Goal: Use online tool/utility: Utilize a website feature to perform a specific function

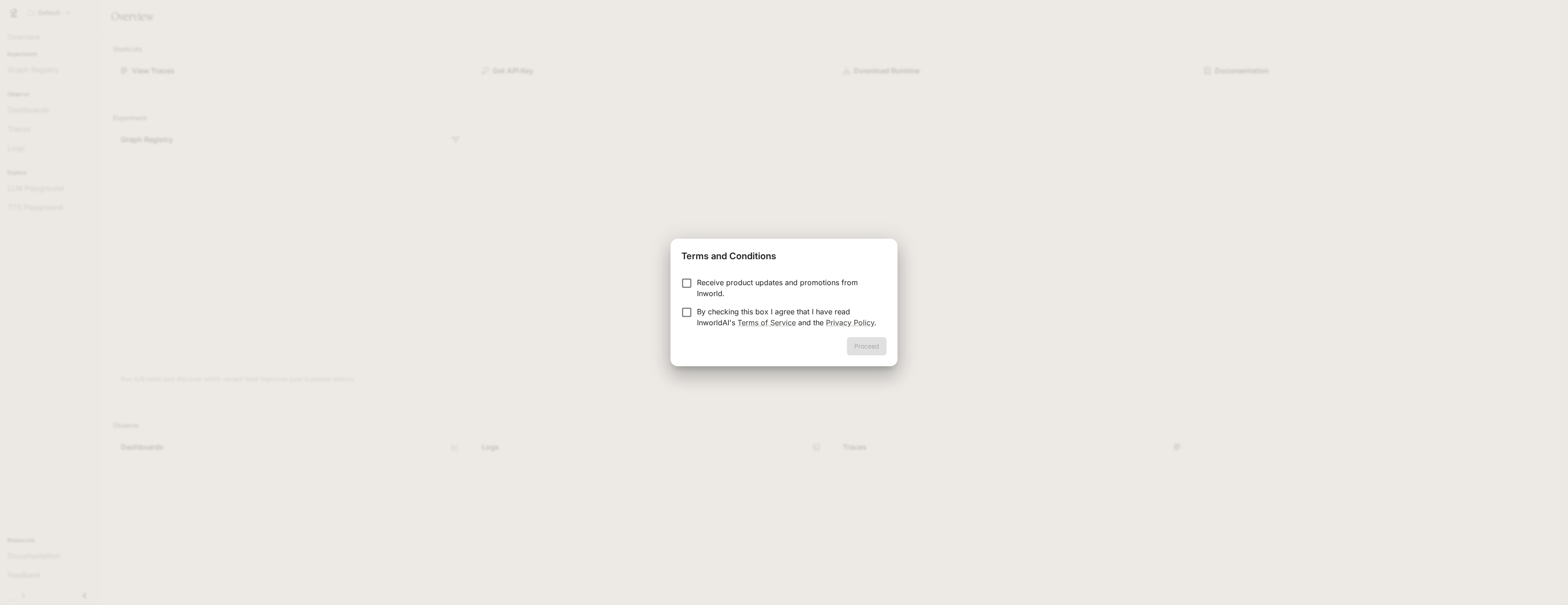
click at [786, 312] on p "By checking this box I agree that I have read InworldAI's Terms of Service and …" at bounding box center [788, 317] width 183 height 22
click at [856, 341] on button "Proceed" at bounding box center [866, 346] width 40 height 18
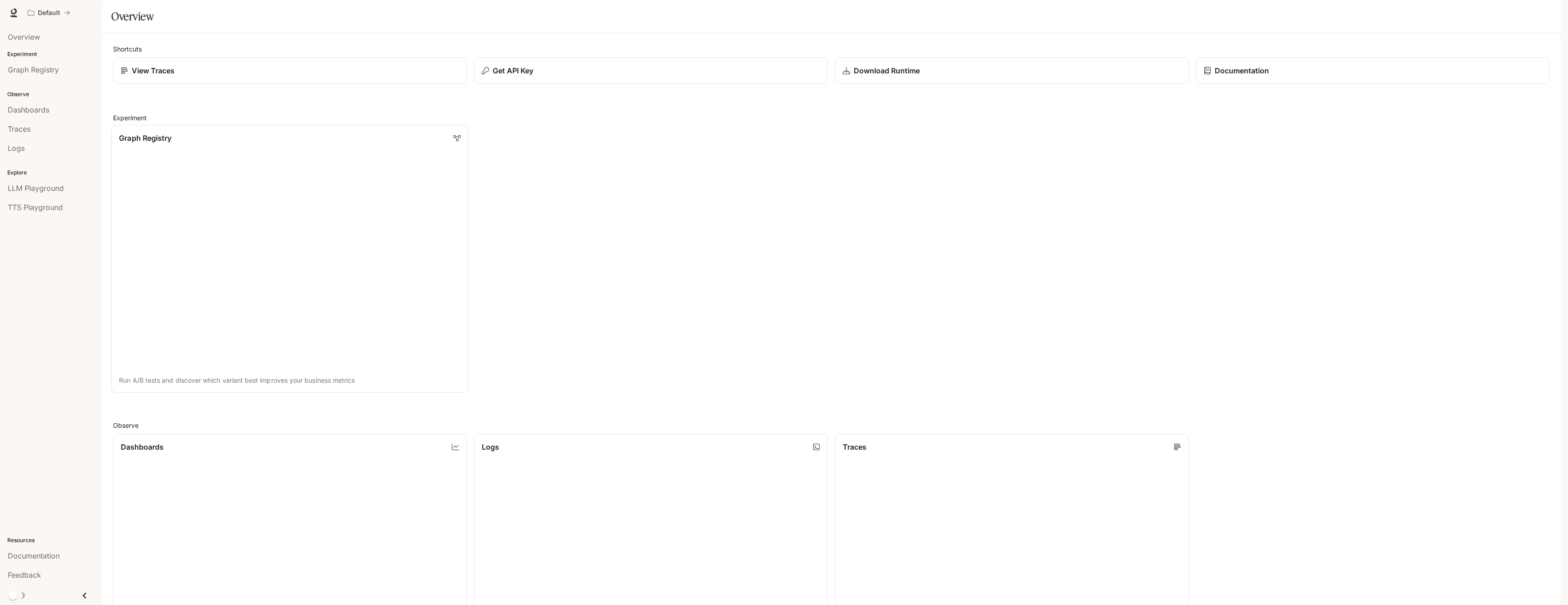
click at [189, 169] on link "Graph Registry Run A/B tests and discover which variant best improves your busi…" at bounding box center [290, 259] width 357 height 268
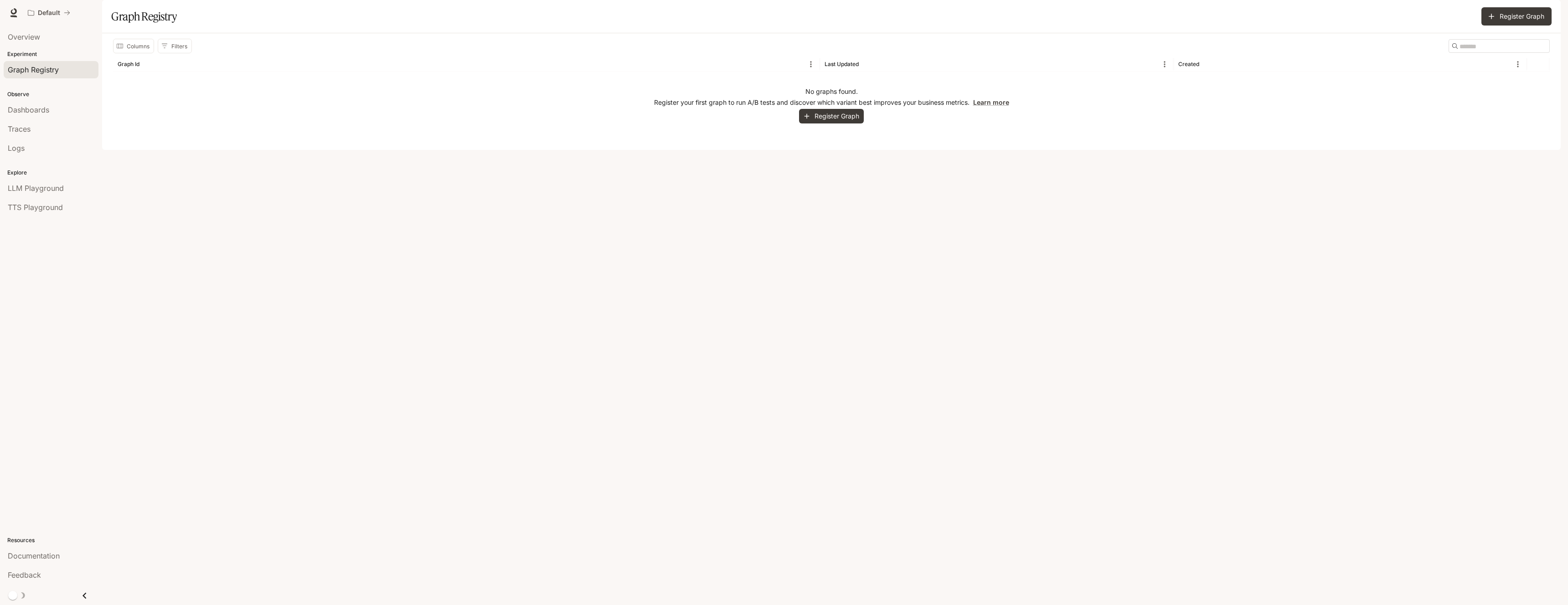
click at [35, 72] on span "Graph Registry" at bounding box center [33, 70] width 51 height 11
click at [43, 110] on span "Dashboards" at bounding box center [29, 110] width 41 height 11
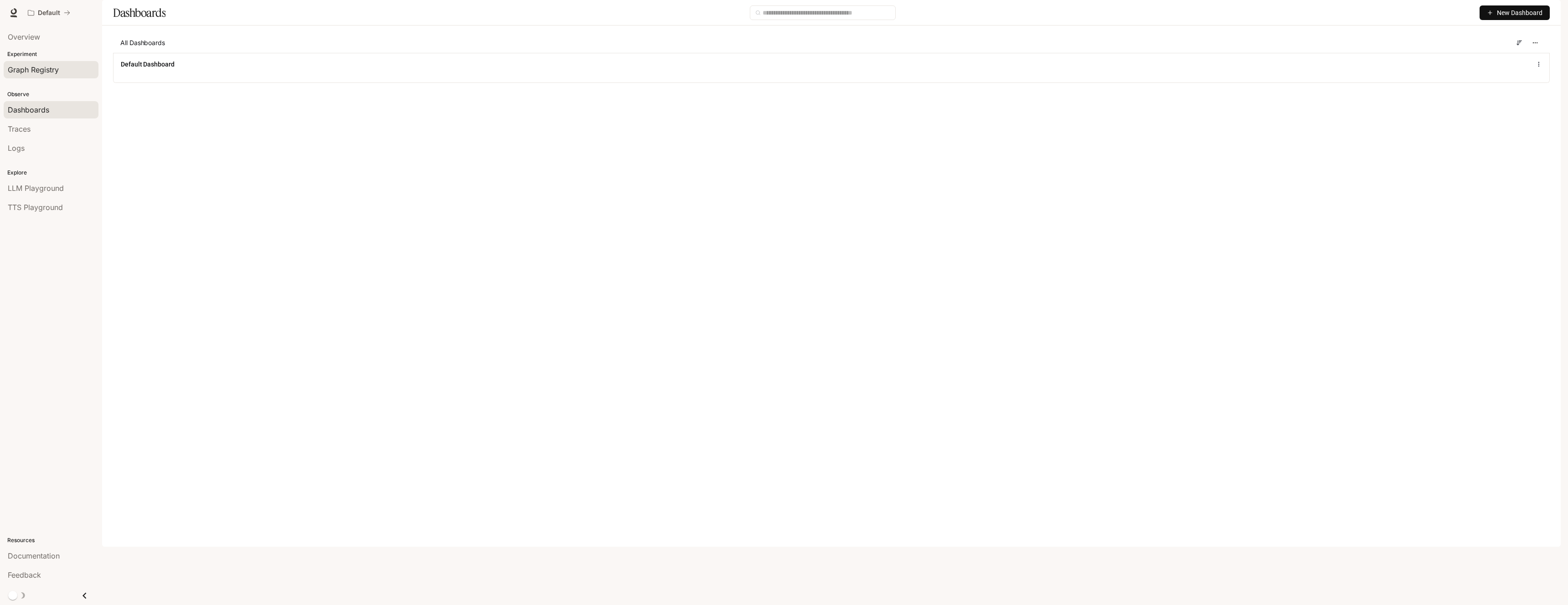
click at [41, 72] on span "Graph Registry" at bounding box center [33, 70] width 51 height 11
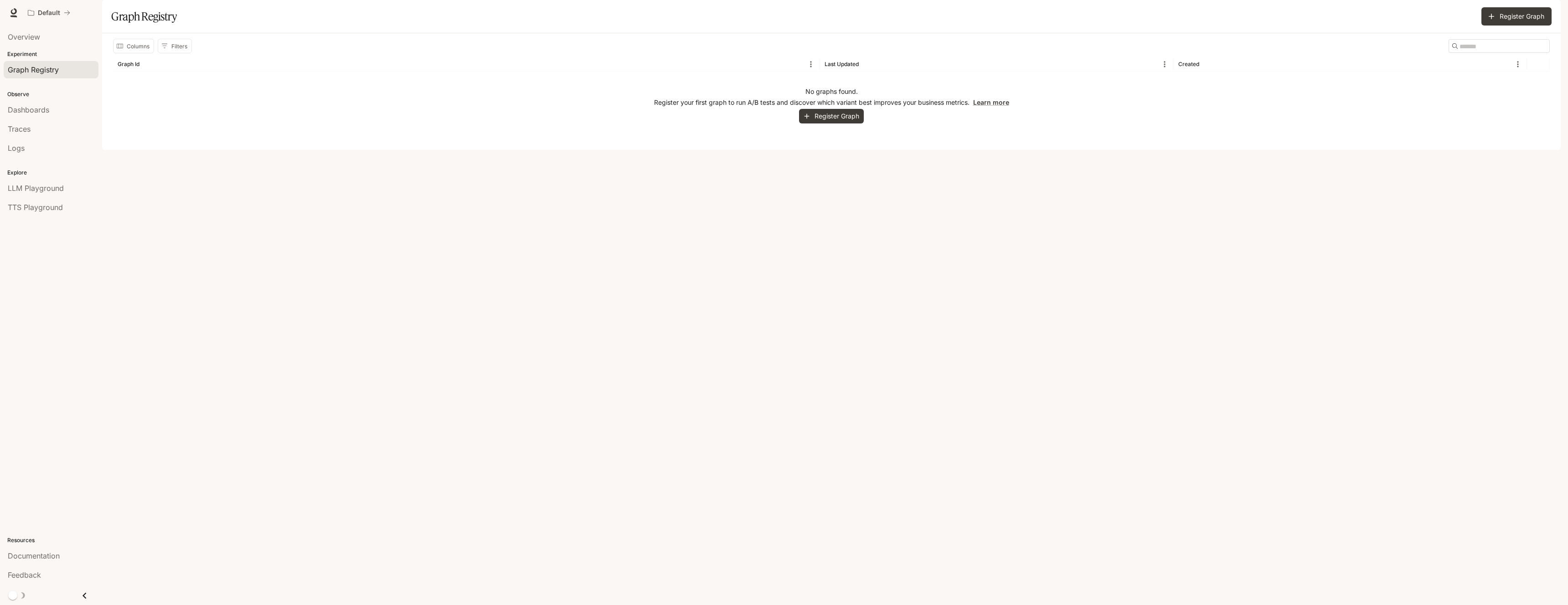
click at [29, 52] on p "Experiment" at bounding box center [51, 54] width 102 height 8
click at [41, 13] on p "Default" at bounding box center [49, 13] width 23 height 8
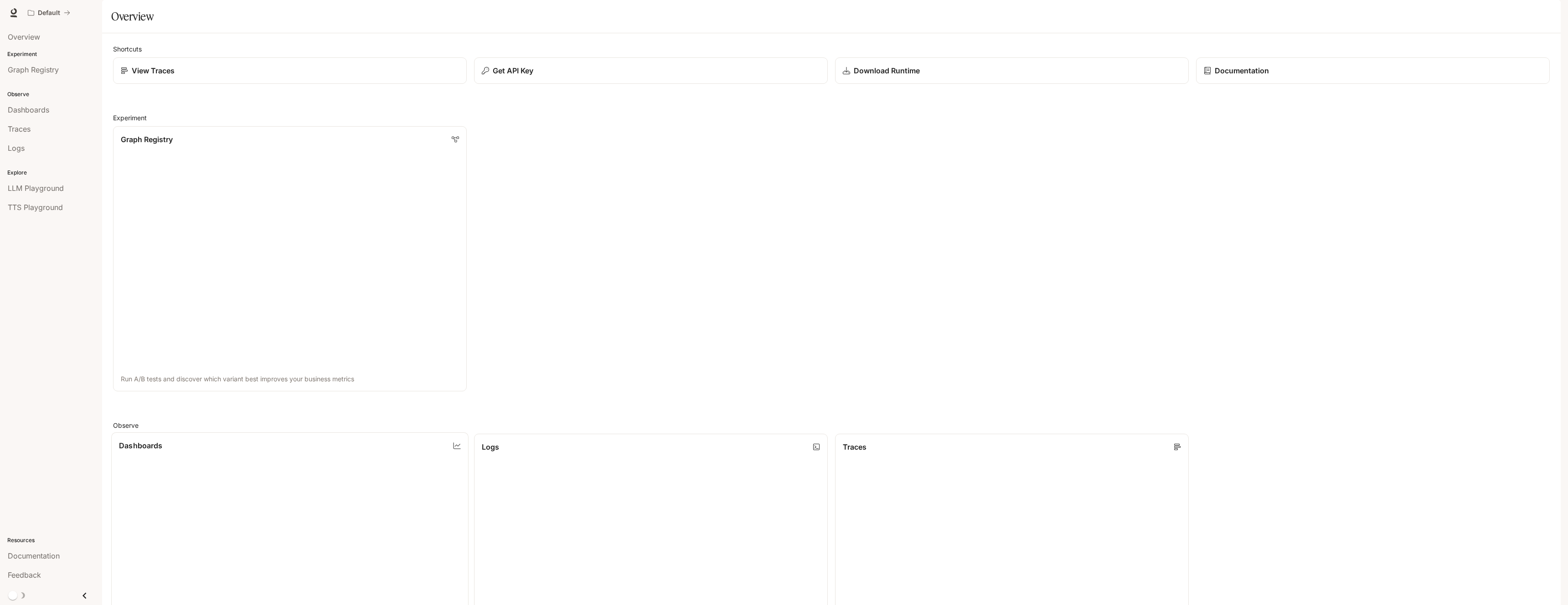
scroll to position [442, 0]
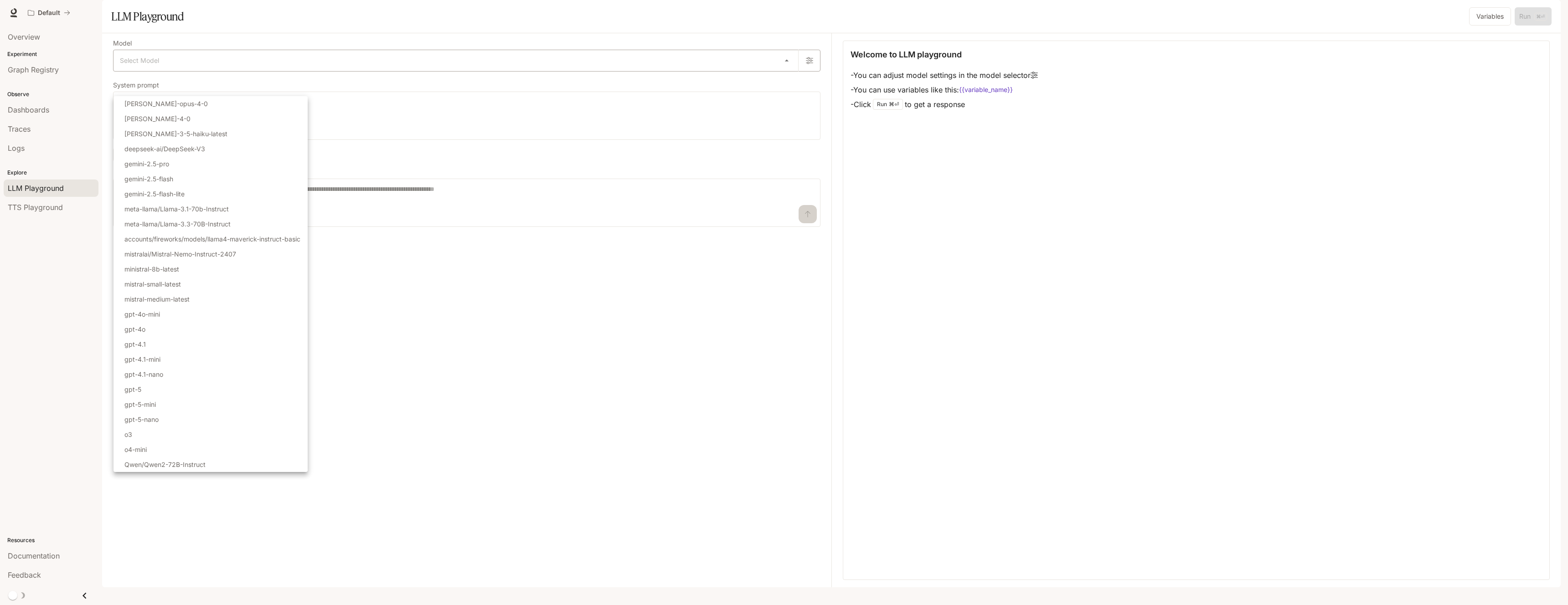
click at [150, 90] on body "Skip to main content Default Documentation Documentation Portal Overview Experi…" at bounding box center [784, 302] width 1568 height 605
click at [43, 211] on div at bounding box center [784, 302] width 1568 height 605
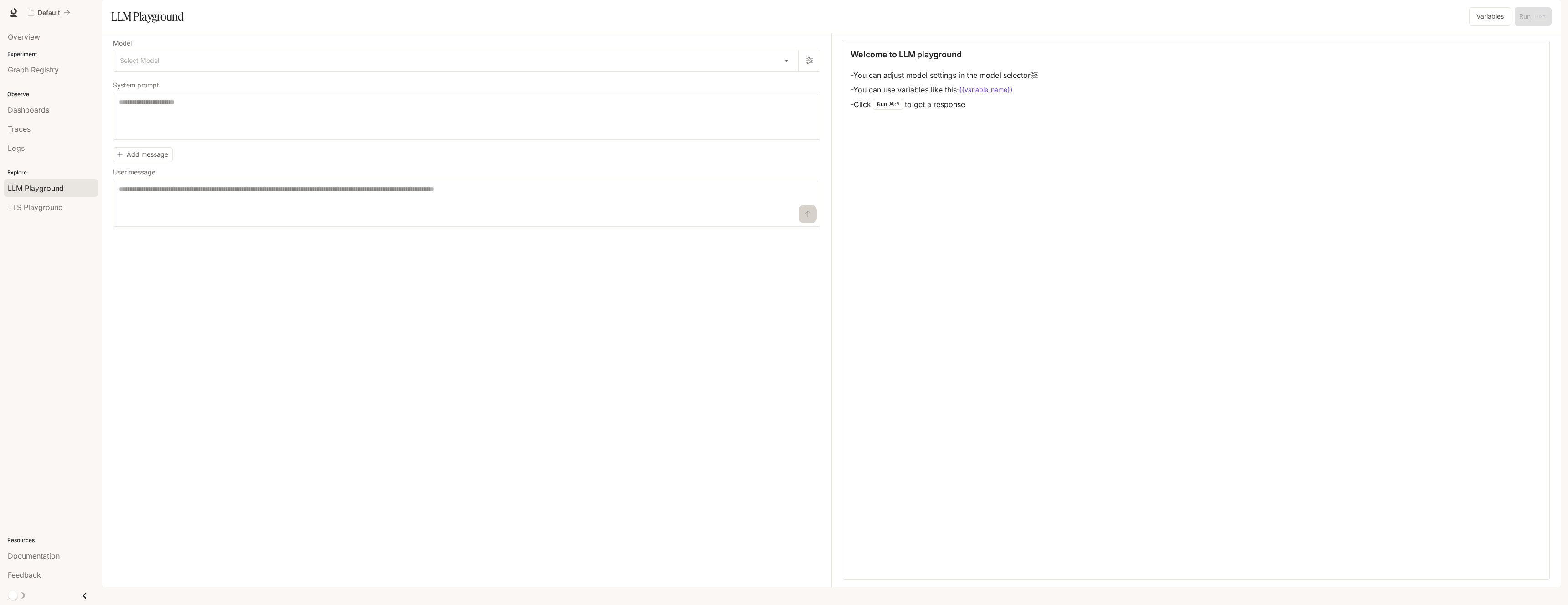
click at [32, 211] on div "Select Model [PERSON_NAME]-opus-4-0 [PERSON_NAME]-4-0 [PERSON_NAME]-3-5-haiku-l…" at bounding box center [784, 302] width 1568 height 605
click at [31, 209] on span "TTS Playground" at bounding box center [35, 208] width 55 height 11
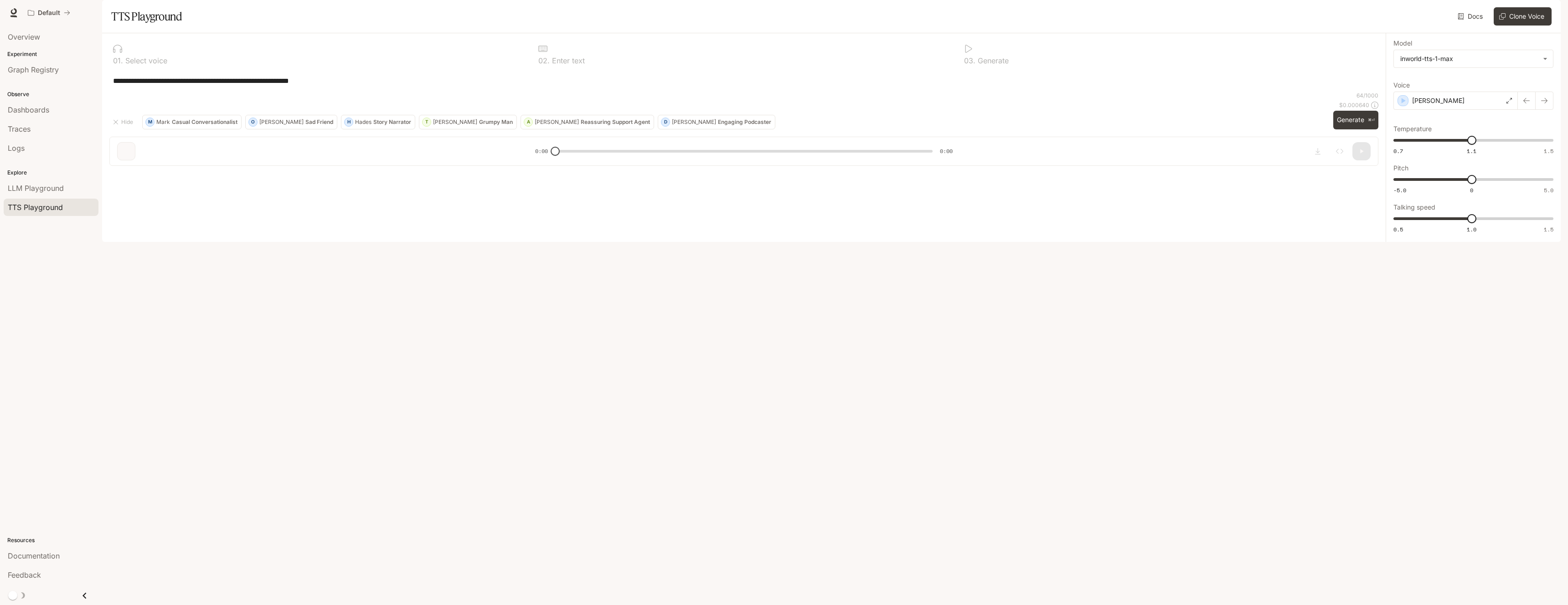
click at [206, 92] on div "**********" at bounding box center [744, 81] width 1262 height 22
click at [121, 54] on icon at bounding box center [117, 49] width 9 height 9
click at [124, 65] on p "Select voice" at bounding box center [145, 61] width 44 height 7
click at [160, 65] on p "Select voice" at bounding box center [145, 61] width 44 height 7
click at [292, 92] on div "**********" at bounding box center [744, 81] width 1262 height 22
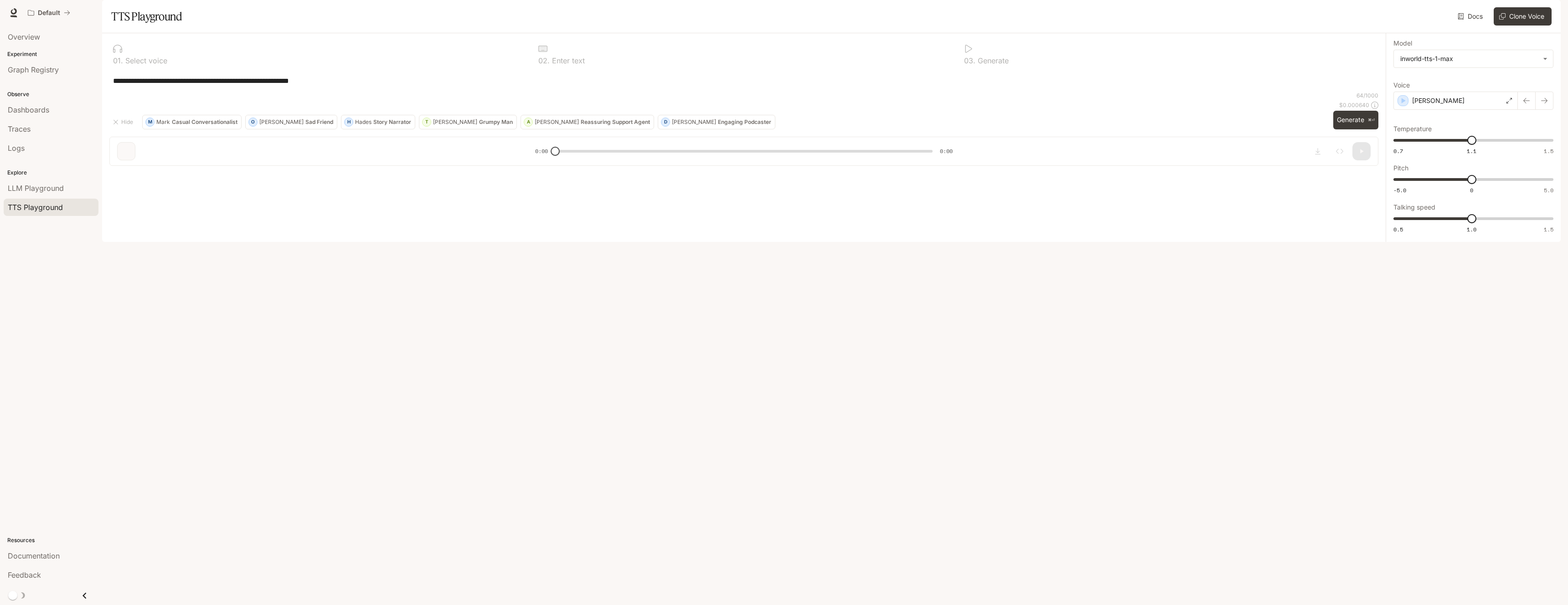
click at [368, 86] on textarea "**********" at bounding box center [744, 80] width 1262 height 10
click at [598, 68] on div "0 2 . Enter text" at bounding box center [743, 54] width 418 height 27
drag, startPoint x: 593, startPoint y: 90, endPoint x: 573, endPoint y: 86, distance: 20.4
click at [593, 68] on div "0 2 . Enter text" at bounding box center [743, 54] width 418 height 27
click at [573, 65] on p "Enter text" at bounding box center [567, 61] width 35 height 7
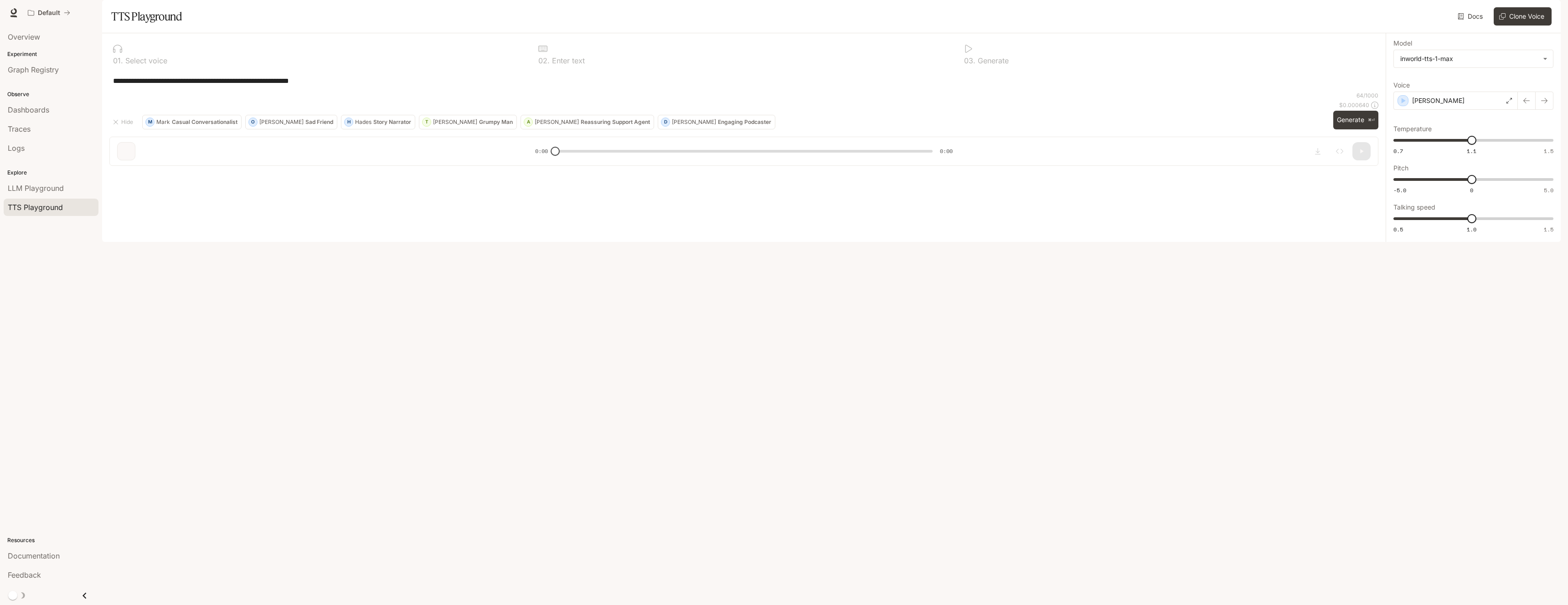
click at [919, 92] on div "**********" at bounding box center [744, 81] width 1262 height 22
click at [979, 65] on p "Generate" at bounding box center [992, 61] width 33 height 7
click at [1461, 110] on div "[PERSON_NAME]" at bounding box center [1455, 101] width 124 height 18
click at [1448, 74] on input "text" at bounding box center [1474, 69] width 159 height 9
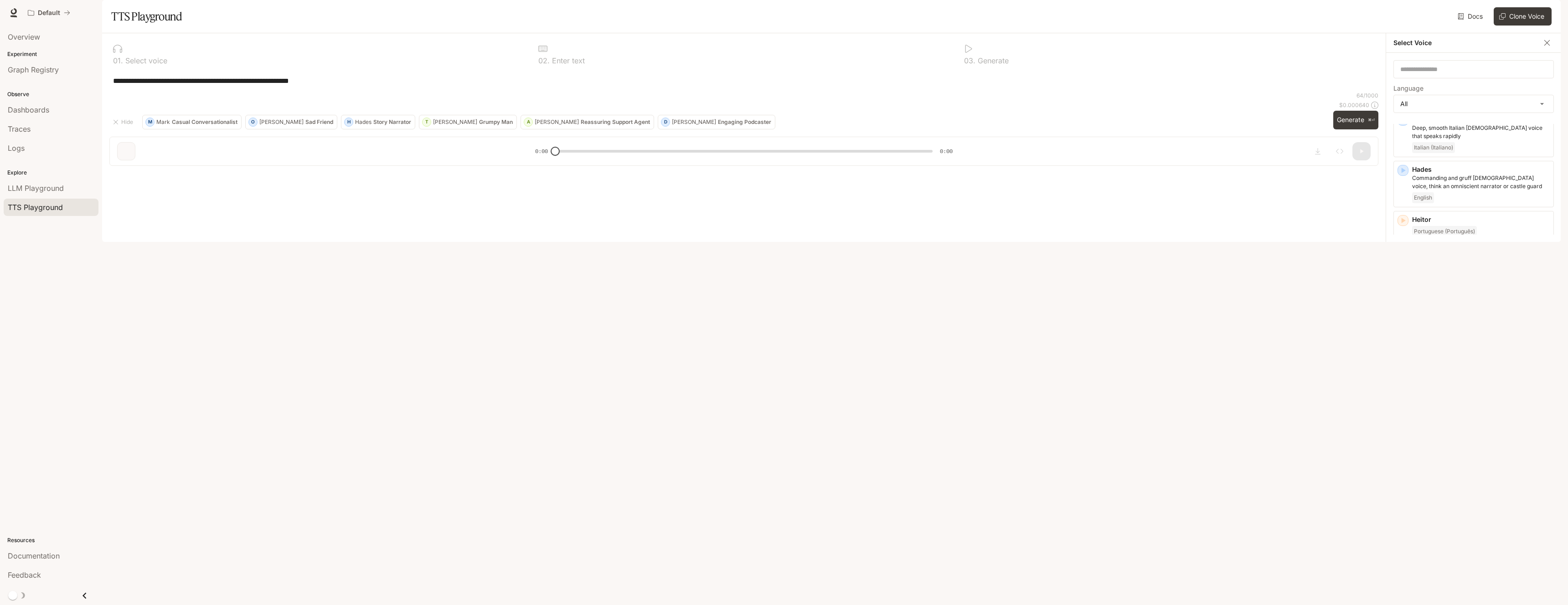
click at [1404, 309] on icon "button" at bounding box center [1402, 304] width 9 height 9
click at [1405, 309] on icon "button" at bounding box center [1402, 304] width 9 height 9
click at [1404, 350] on icon "button" at bounding box center [1402, 354] width 9 height 9
click at [1463, 79] on div "​" at bounding box center [1474, 69] width 161 height 18
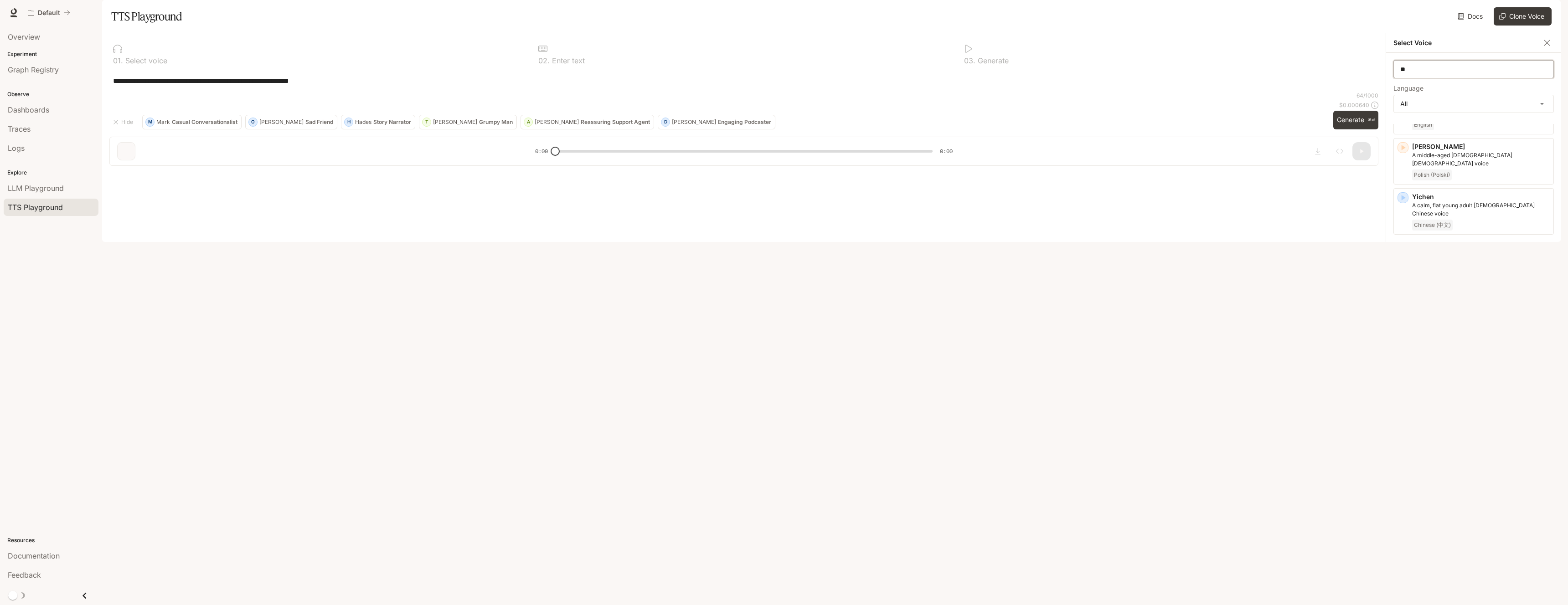
scroll to position [0, 0]
type input "*"
click at [1404, 414] on div "Pixie High-pitched, childlike [DEMOGRAPHIC_DATA] voice with a squeaky quality -…" at bounding box center [1474, 437] width 161 height 46
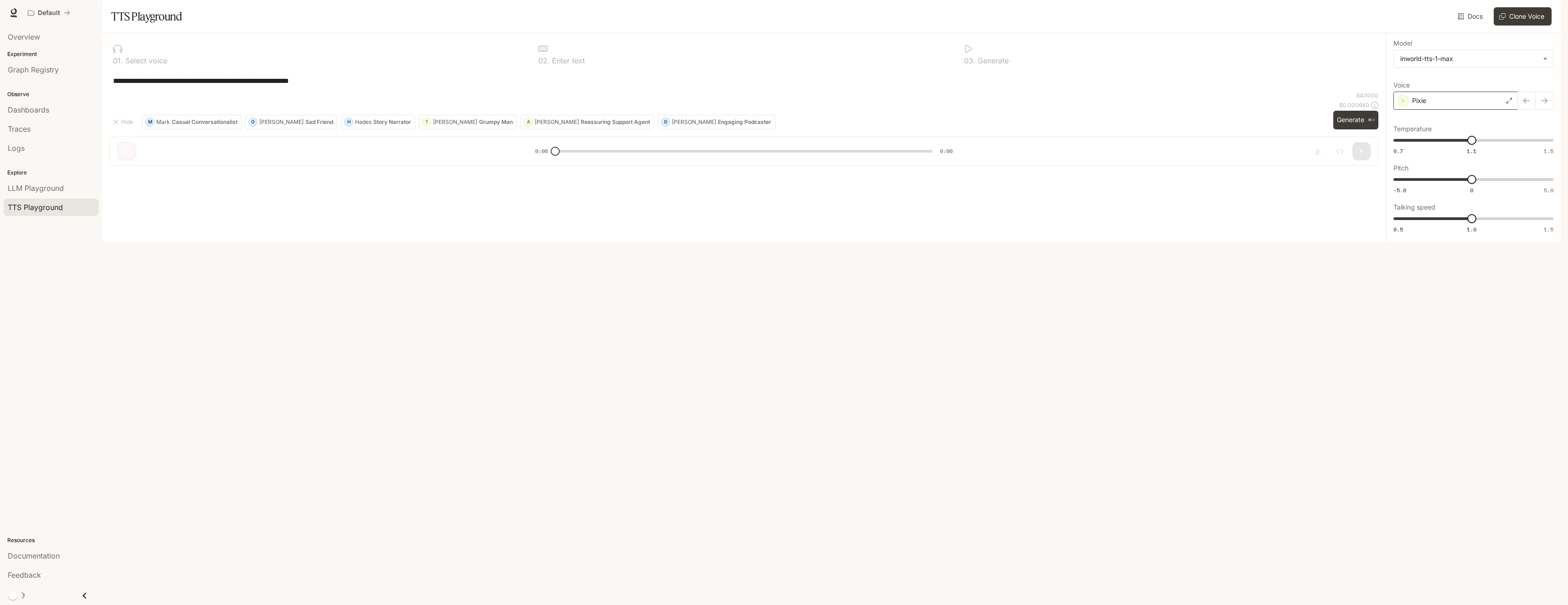
click at [1479, 110] on div "Pixie" at bounding box center [1455, 101] width 124 height 18
click at [1404, 456] on icon "button" at bounding box center [1402, 460] width 9 height 9
click at [229, 86] on textarea "**********" at bounding box center [744, 80] width 1262 height 10
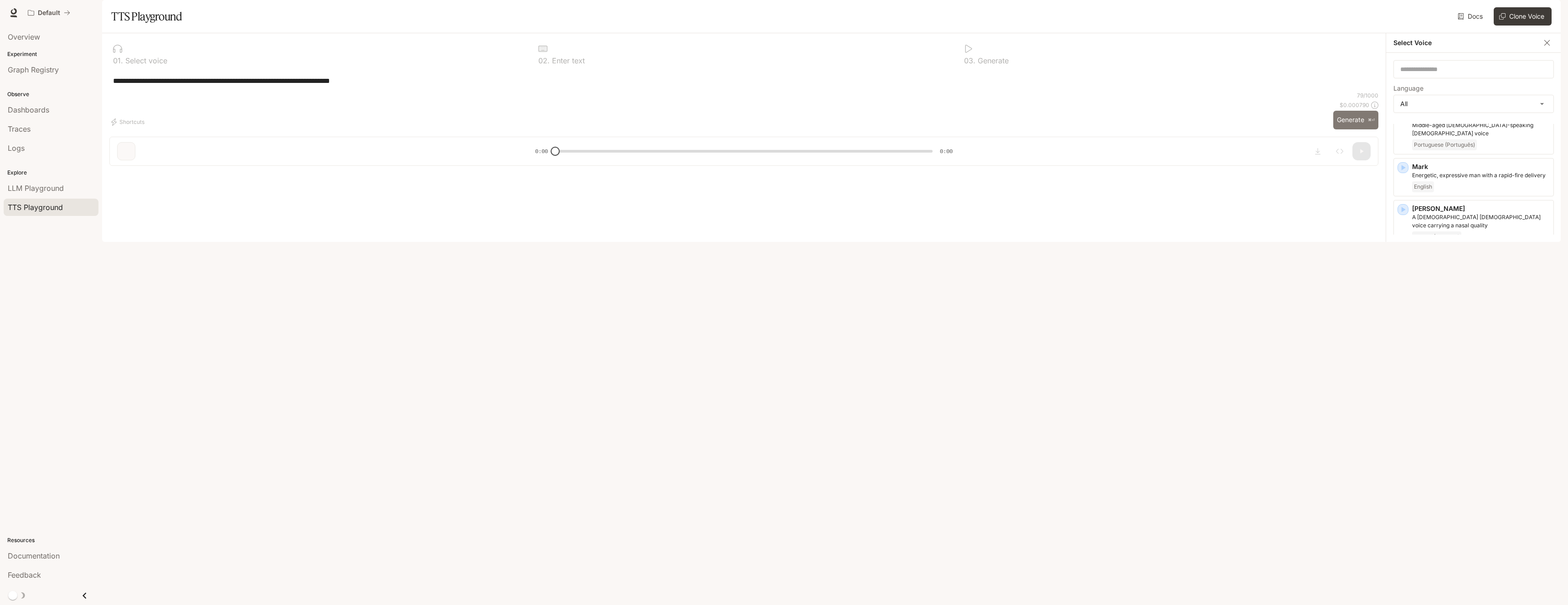
type textarea "**********"
click at [1362, 130] on button "Generate ⌘⏎" at bounding box center [1356, 120] width 45 height 19
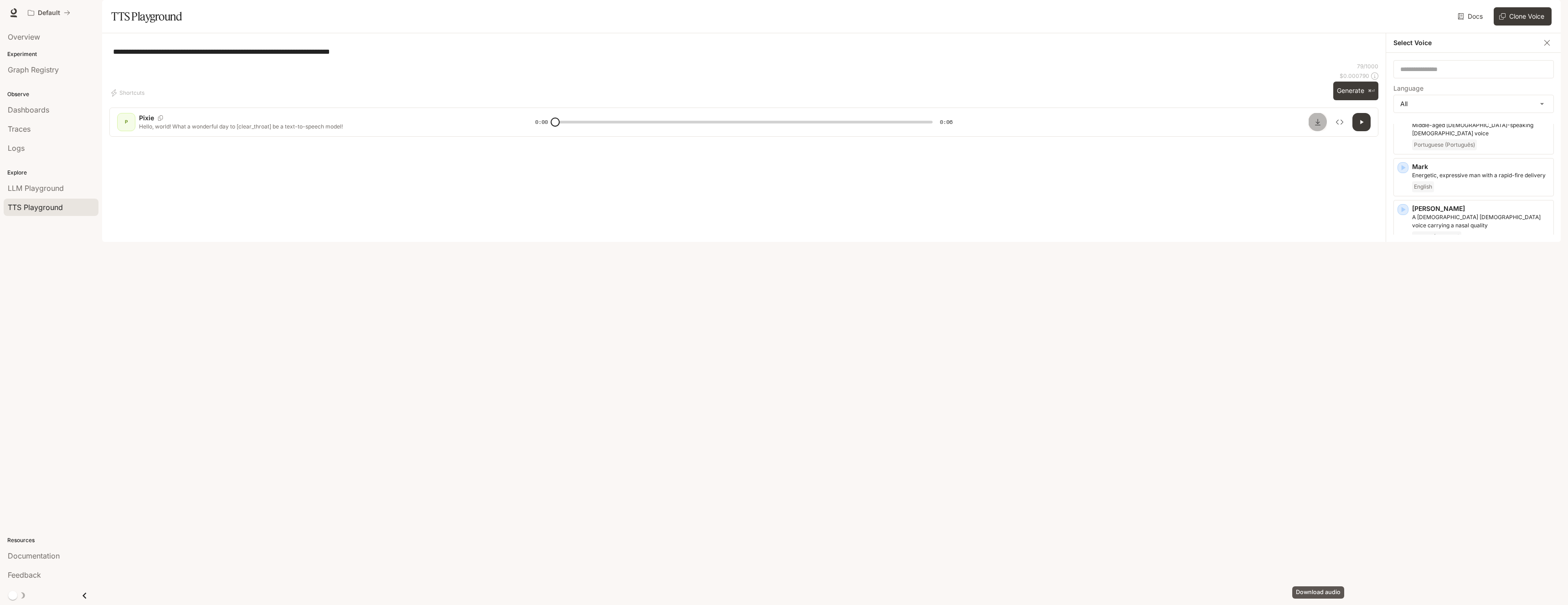
click at [1324, 131] on button "Download audio" at bounding box center [1318, 122] width 18 height 18
click at [1482, 313] on p "Energetic, friendly young [DEMOGRAPHIC_DATA] [DEMOGRAPHIC_DATA] voice" at bounding box center [1481, 321] width 138 height 16
click at [1358, 100] on button "Generate ⌘⏎" at bounding box center [1356, 91] width 45 height 19
click at [1449, 110] on div "Minji" at bounding box center [1455, 101] width 124 height 18
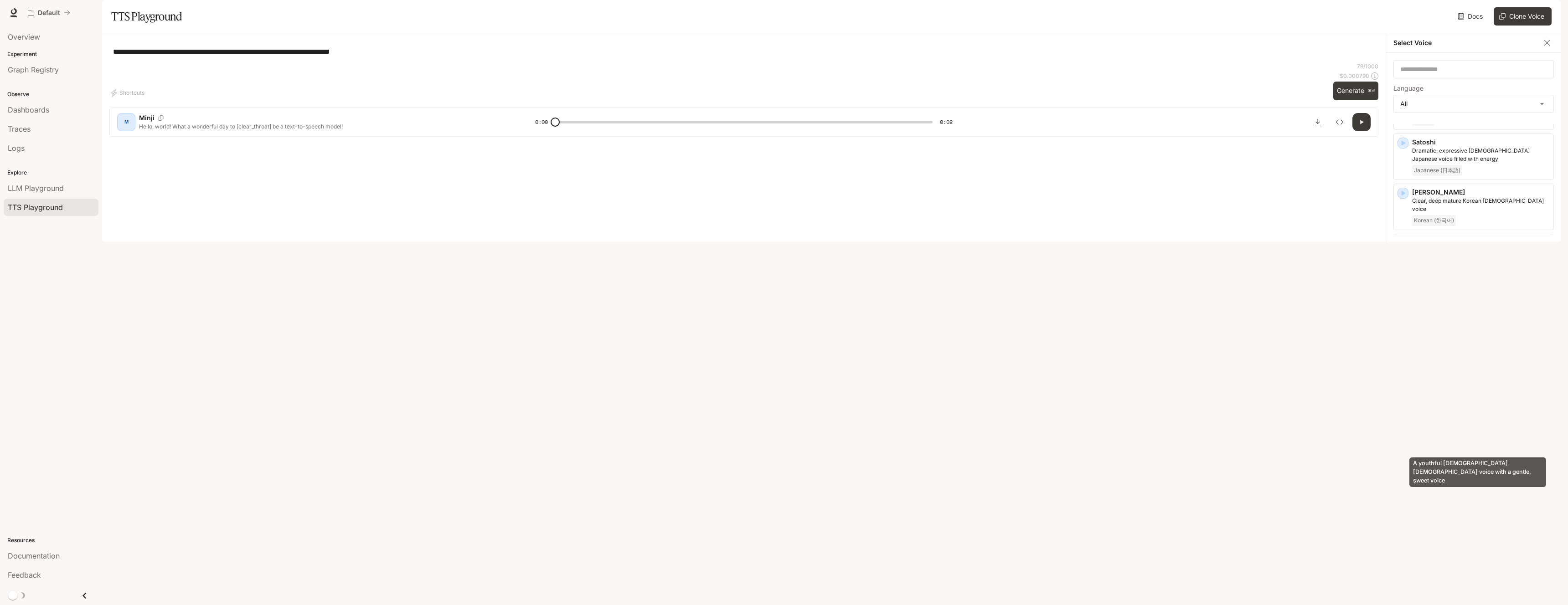
click at [1479, 548] on p "A youthful [DEMOGRAPHIC_DATA] [DEMOGRAPHIC_DATA] voice with a gentle, sweet voi…" at bounding box center [1481, 556] width 138 height 16
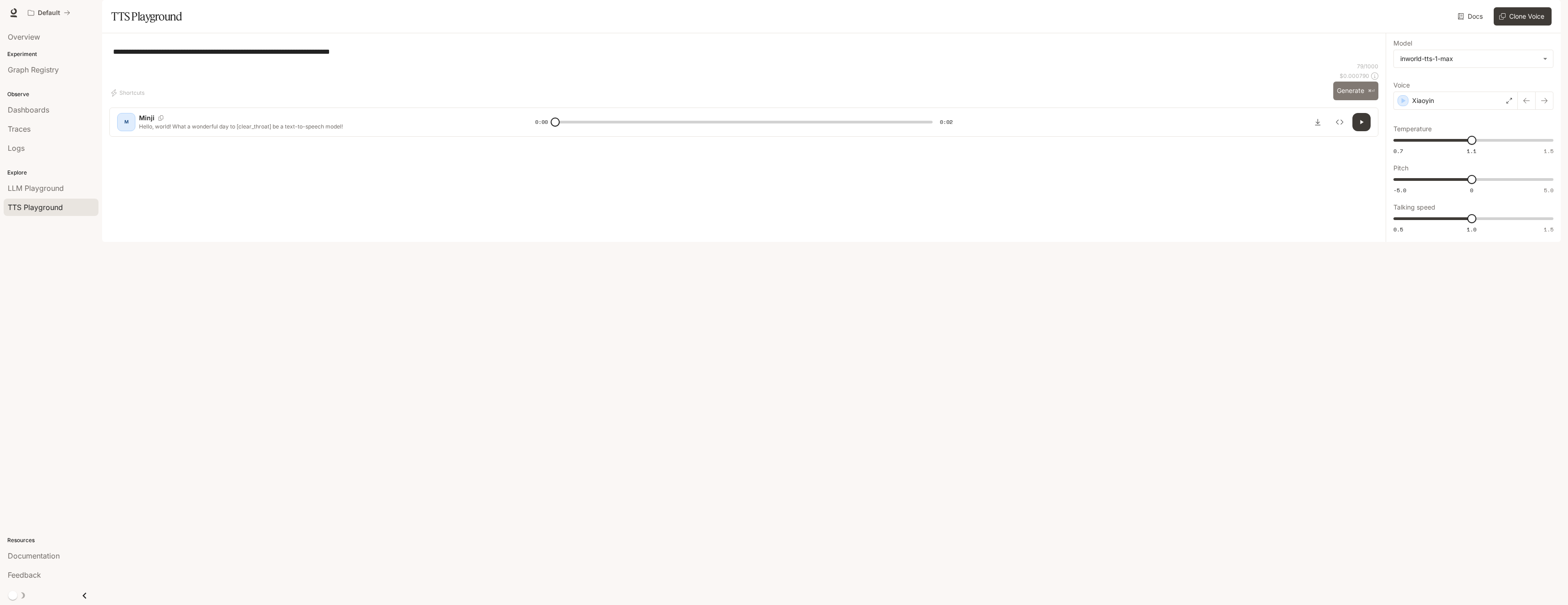
click at [1354, 100] on button "Generate ⌘⏎" at bounding box center [1356, 91] width 45 height 19
click at [1486, 88] on body "**********" at bounding box center [784, 302] width 1568 height 605
click at [1485, 88] on div at bounding box center [784, 302] width 1568 height 605
click at [1469, 110] on div "Xiaoyin" at bounding box center [1455, 101] width 124 height 18
click at [1475, 418] on div "English" at bounding box center [1481, 413] width 138 height 11
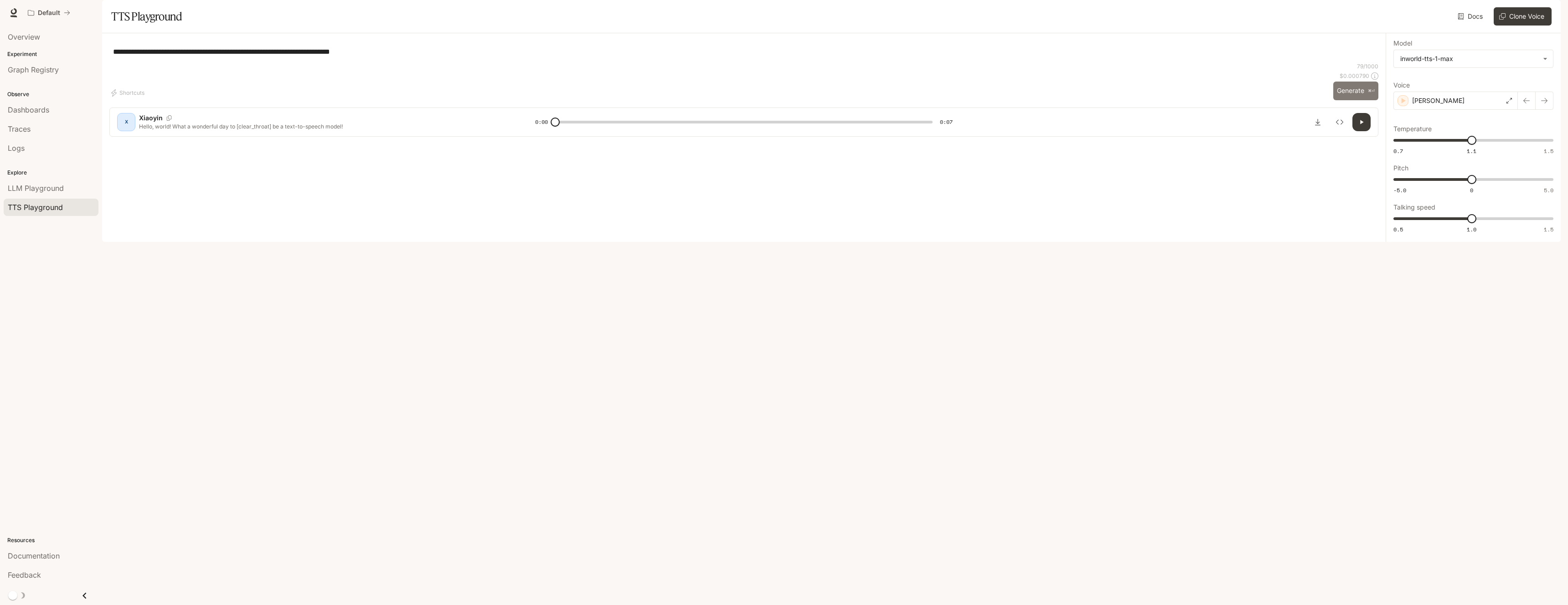
click at [1348, 100] on button "Generate ⌘⏎" at bounding box center [1356, 91] width 45 height 19
click at [1320, 126] on icon "Download audio" at bounding box center [1318, 122] width 7 height 7
click at [1539, 98] on div "**********" at bounding box center [1473, 138] width 160 height 194
click at [1540, 92] on body "**********" at bounding box center [784, 302] width 1568 height 605
click at [1539, 88] on div at bounding box center [784, 302] width 1568 height 605
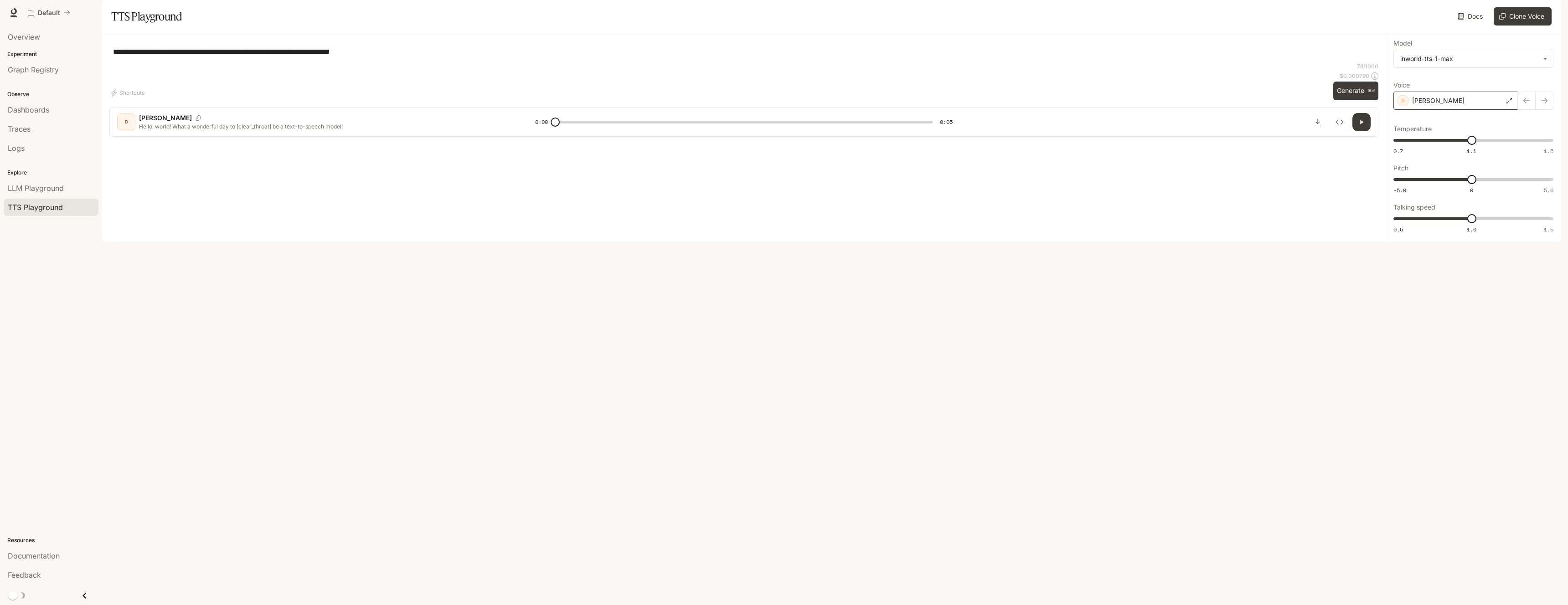
click at [1482, 110] on div "[PERSON_NAME]" at bounding box center [1455, 101] width 124 height 18
click at [1480, 376] on div "English" at bounding box center [1481, 371] width 138 height 11
click at [1357, 100] on button "Generate ⌘⏎" at bounding box center [1356, 91] width 45 height 19
click at [1480, 110] on div "[PERSON_NAME]" at bounding box center [1455, 101] width 124 height 18
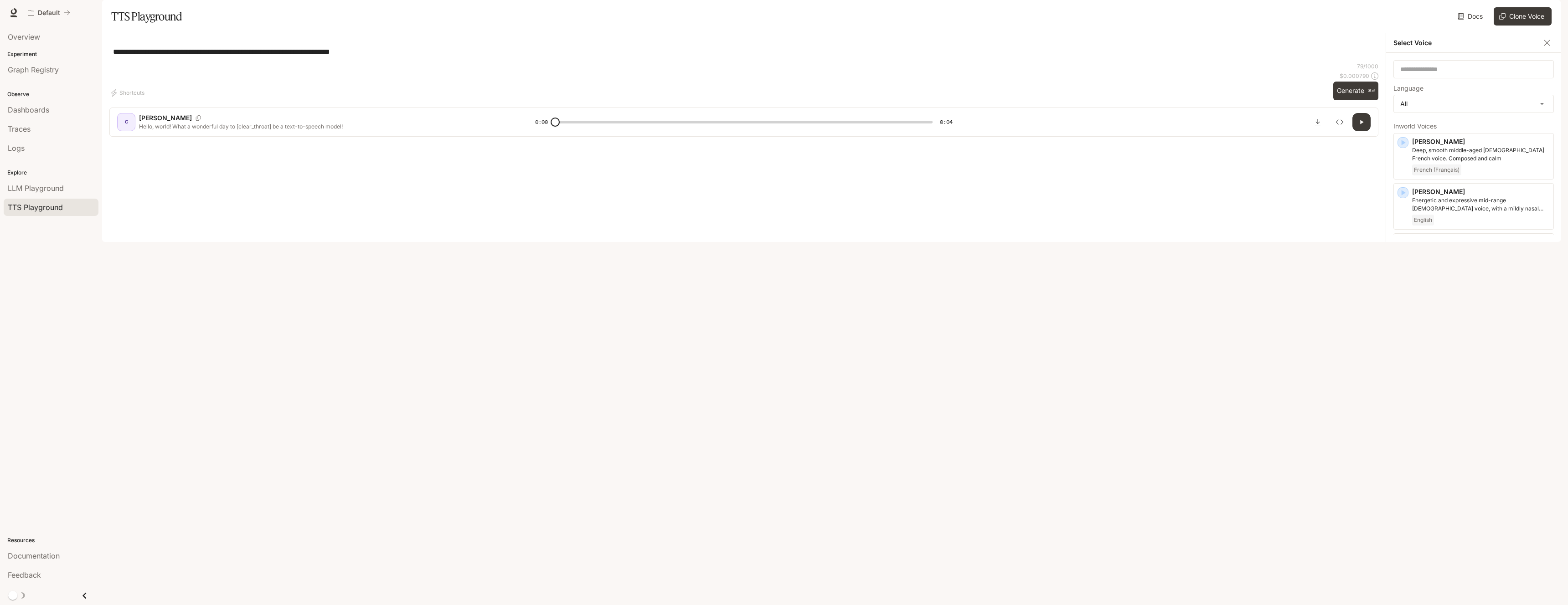
click at [1450, 447] on p "Middle-aged man with a smooth, calm and friendly voice" at bounding box center [1481, 439] width 138 height 16
click at [1352, 100] on button "Generate ⌘⏎" at bounding box center [1356, 91] width 45 height 19
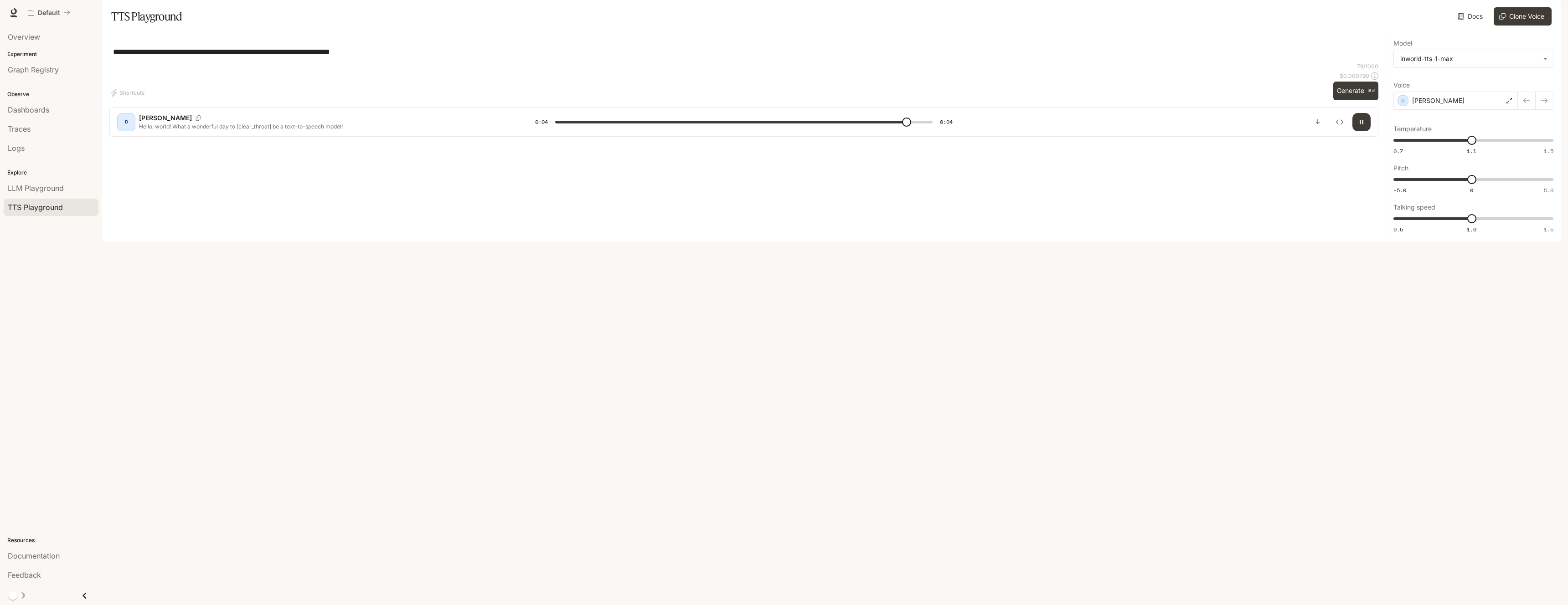
type input "*"
click at [1314, 126] on icon "Download audio" at bounding box center [1318, 122] width 7 height 7
